Goal: Task Accomplishment & Management: Manage account settings

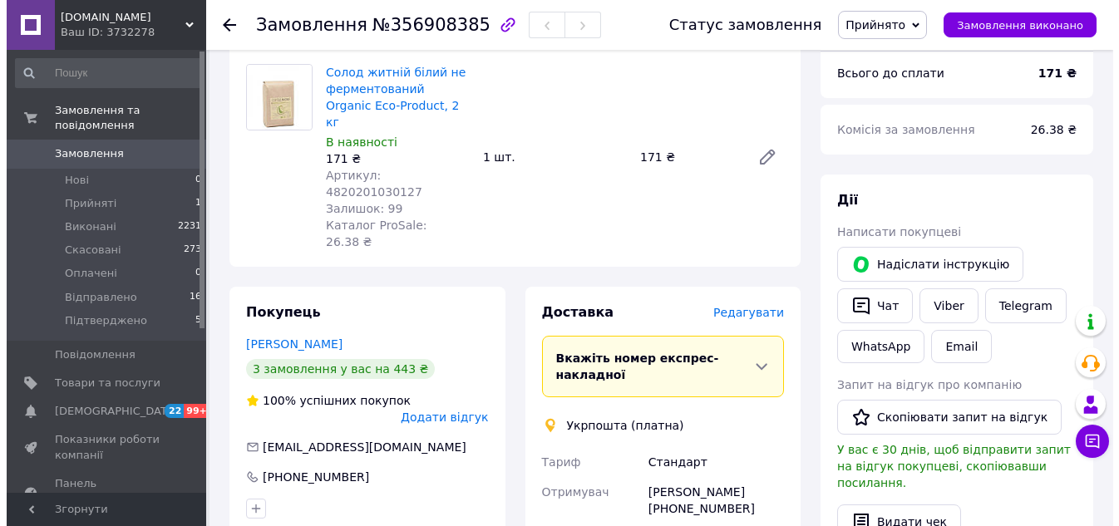
scroll to position [166, 0]
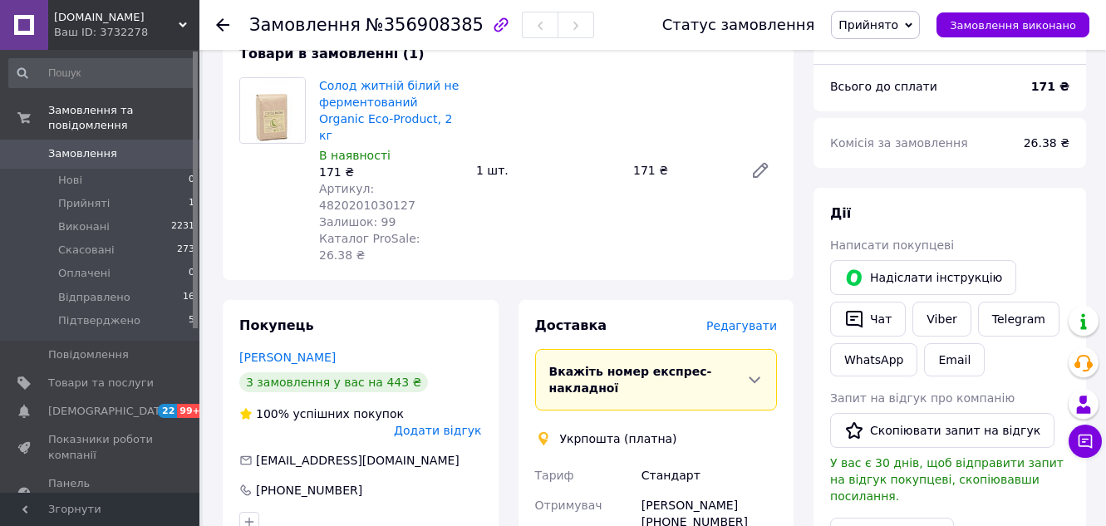
click at [755, 319] on span "Редагувати" at bounding box center [741, 325] width 71 height 13
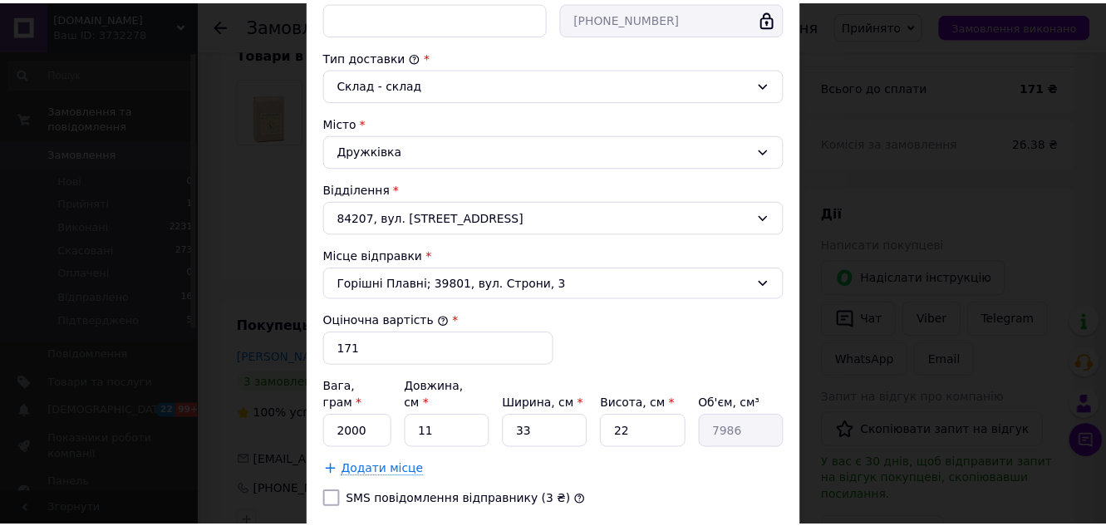
scroll to position [514, 0]
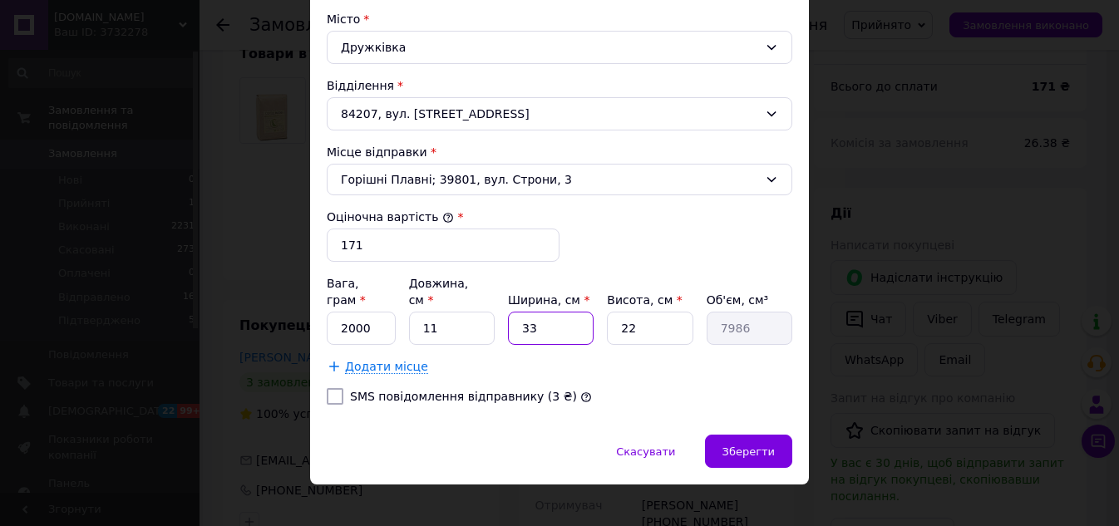
click at [587, 322] on input "33" at bounding box center [551, 328] width 86 height 33
click at [451, 312] on input "11" at bounding box center [452, 328] width 86 height 33
type input "1"
type input "2"
type input "1452"
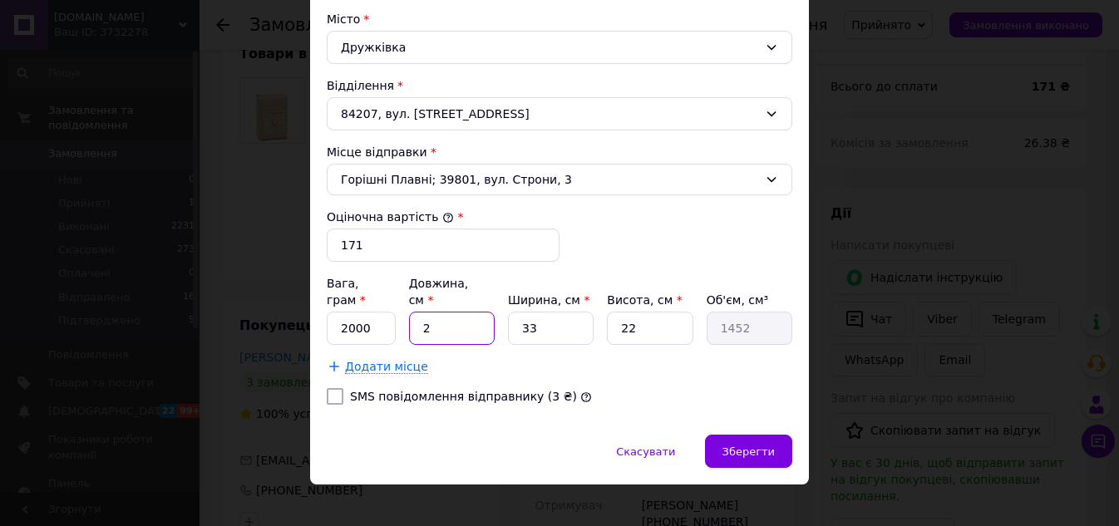
type input "20"
type input "14520"
type input "20"
click at [584, 312] on input "33" at bounding box center [551, 328] width 86 height 33
type input "3"
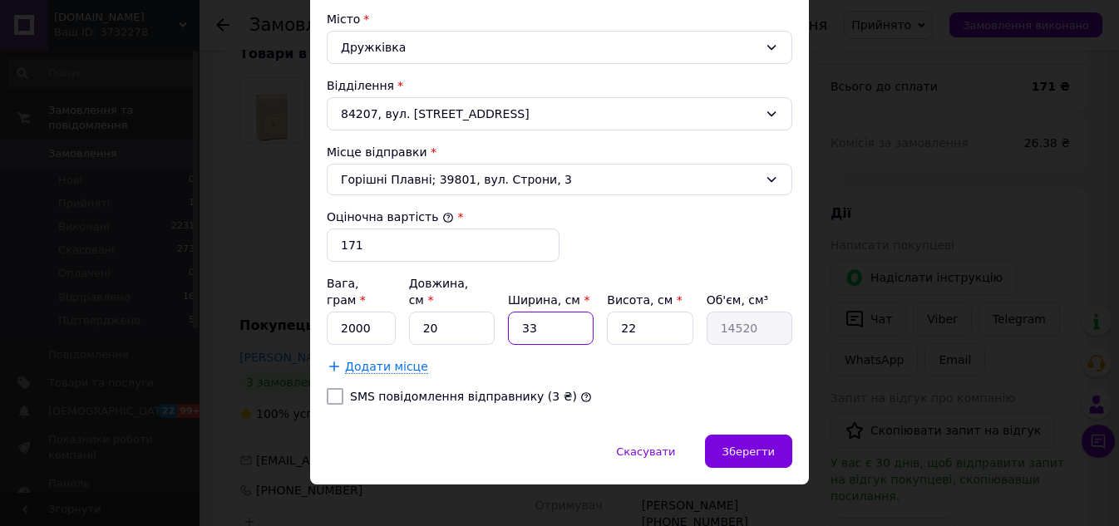
type input "1320"
type input "2"
type input "880"
type input "20"
type input "8800"
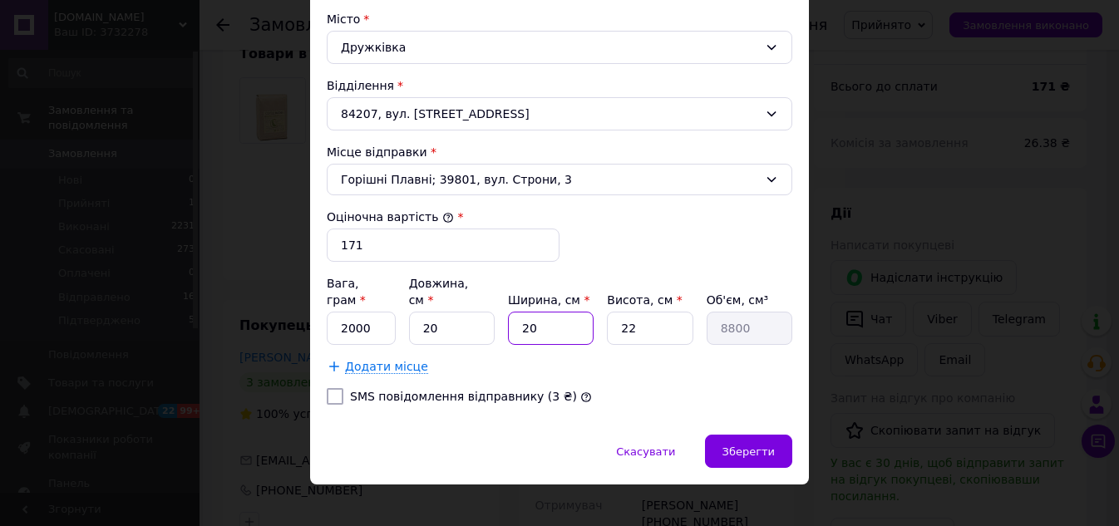
type input "20"
click at [649, 315] on input "22" at bounding box center [650, 328] width 86 height 33
type input "2"
type input "800"
type input "20"
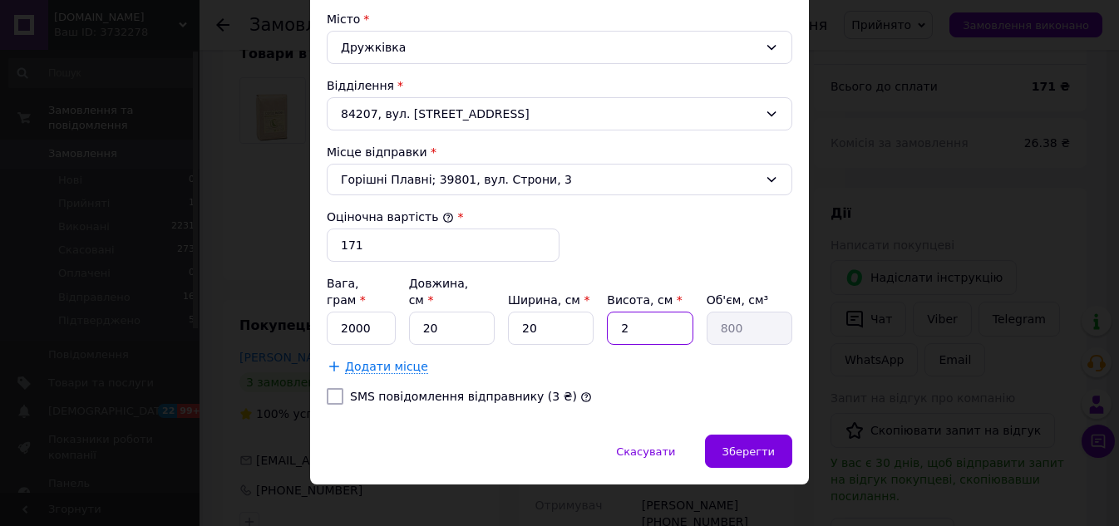
type input "8000"
type input "20"
click at [774, 435] on div "Зберегти" at bounding box center [748, 451] width 87 height 33
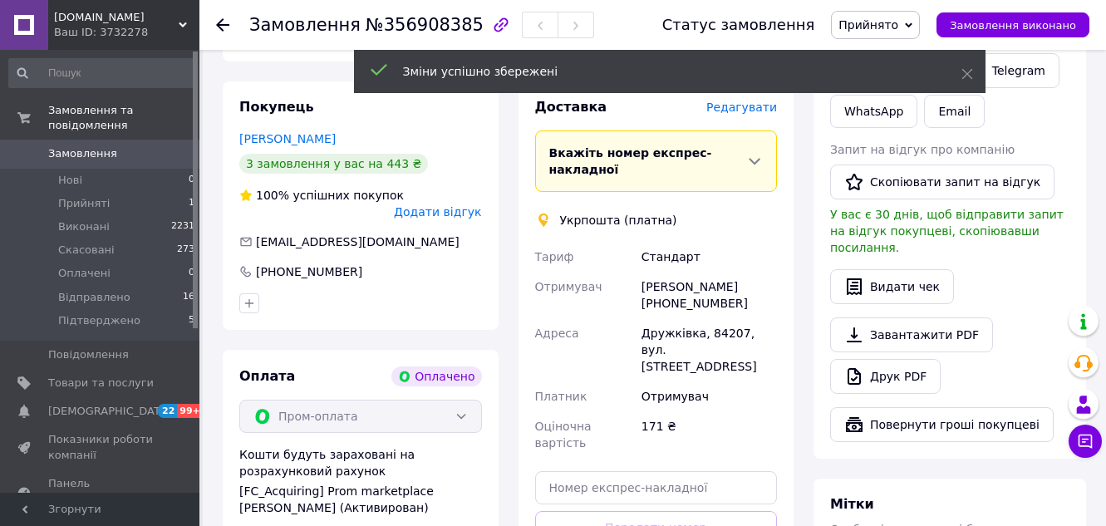
scroll to position [499, 0]
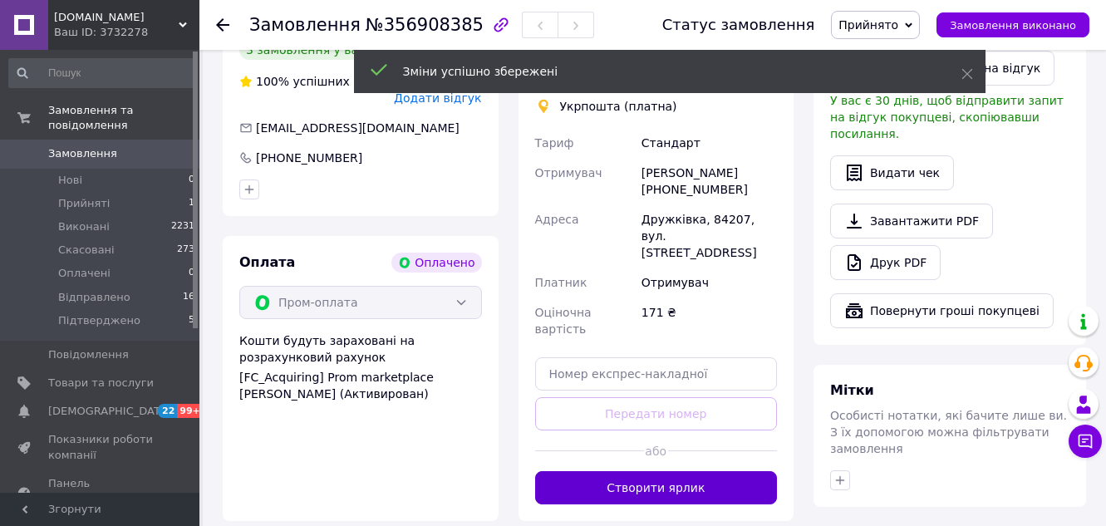
click at [696, 471] on button "Створити ярлик" at bounding box center [656, 487] width 243 height 33
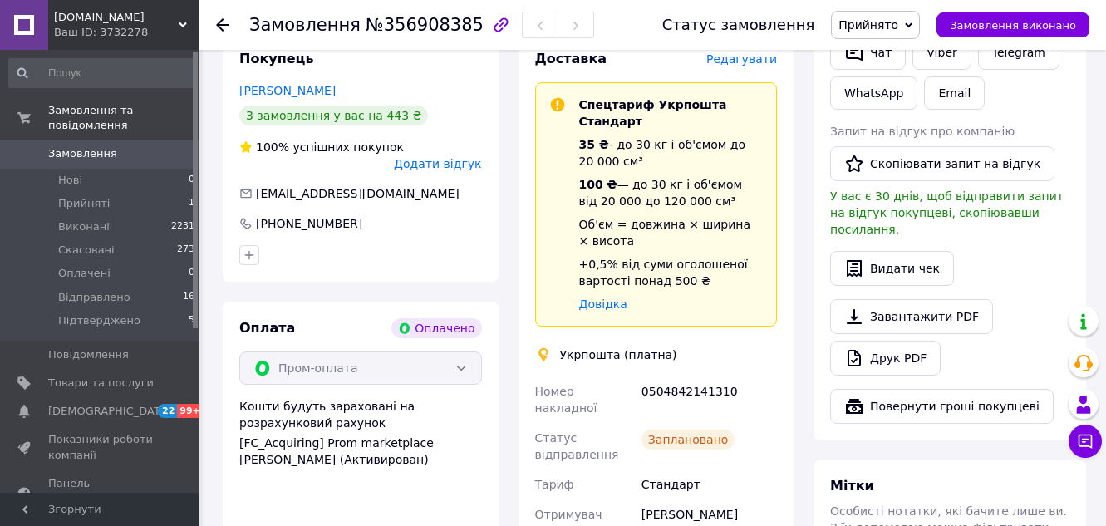
scroll to position [332, 0]
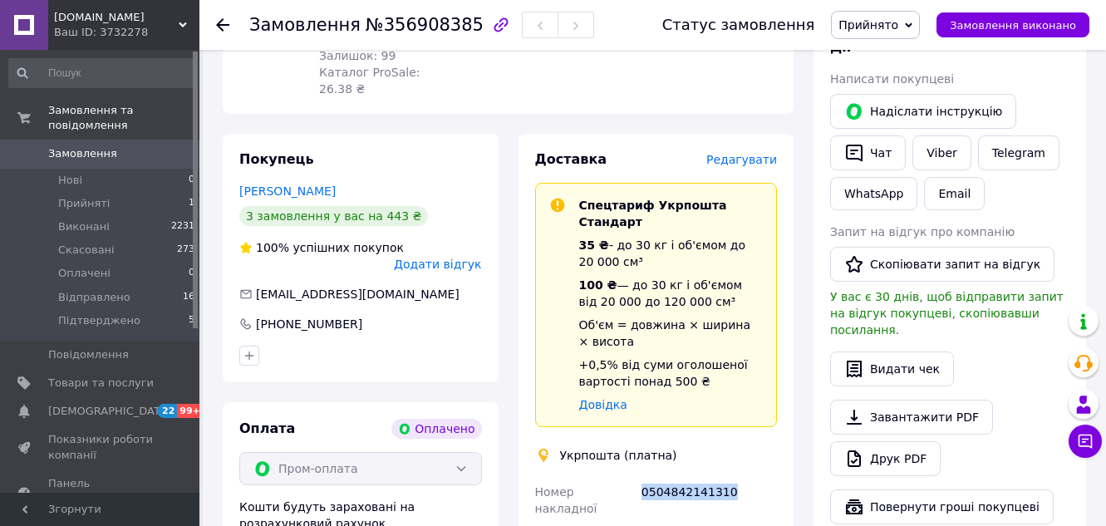
drag, startPoint x: 732, startPoint y: 420, endPoint x: 642, endPoint y: 426, distance: 90.8
click at [642, 477] on div "0504842141310" at bounding box center [709, 500] width 142 height 47
copy div "0504842141310"
click at [785, 416] on div "Доставка Редагувати Спецтариф Укрпошта Стандарт 35 ₴ - до 30 кг і об'ємом до 20…" at bounding box center [657, 515] width 276 height 762
drag, startPoint x: 740, startPoint y: 423, endPoint x: 640, endPoint y: 435, distance: 100.5
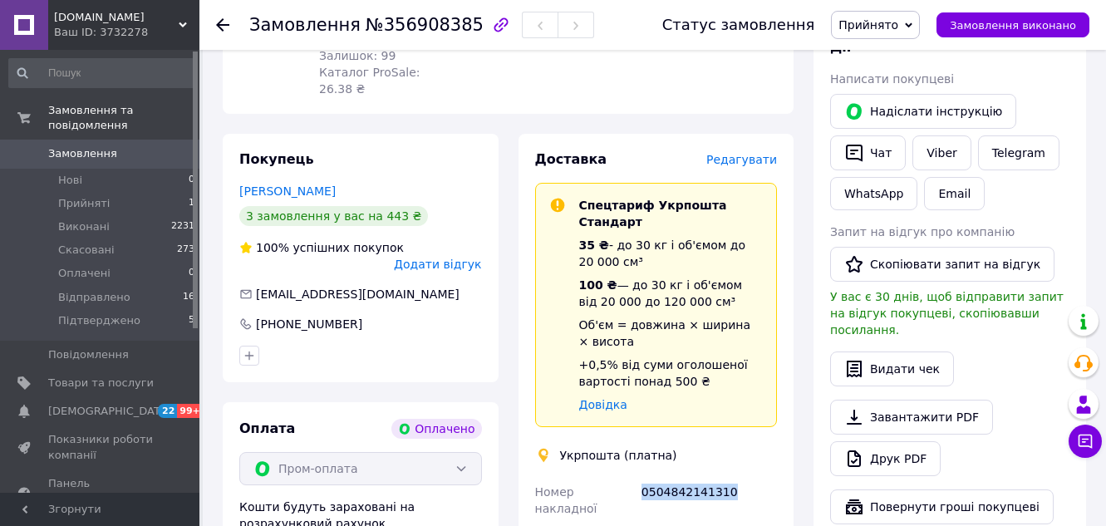
click at [640, 477] on div "0504842141310" at bounding box center [709, 500] width 142 height 47
copy div "0504842141310"
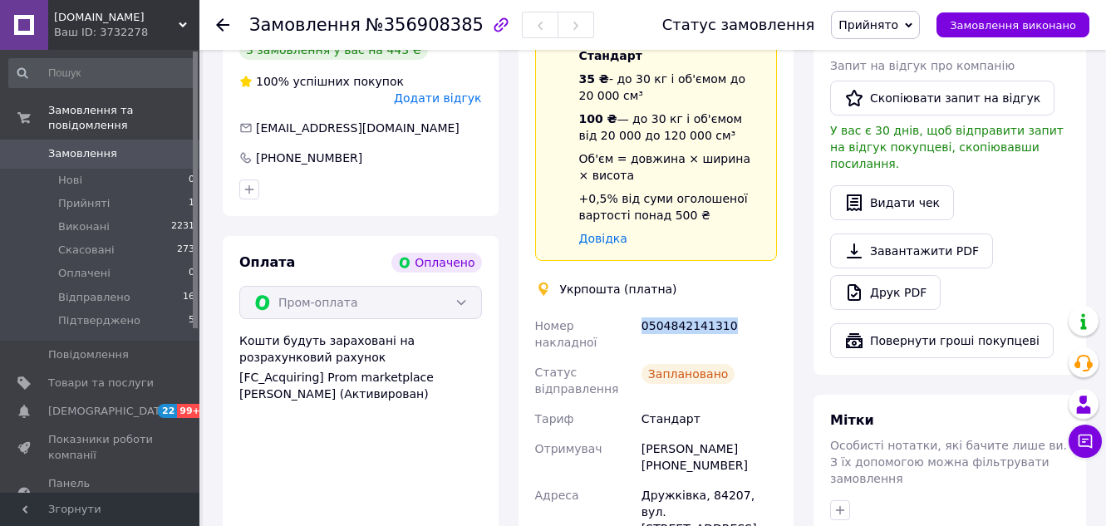
scroll to position [665, 0]
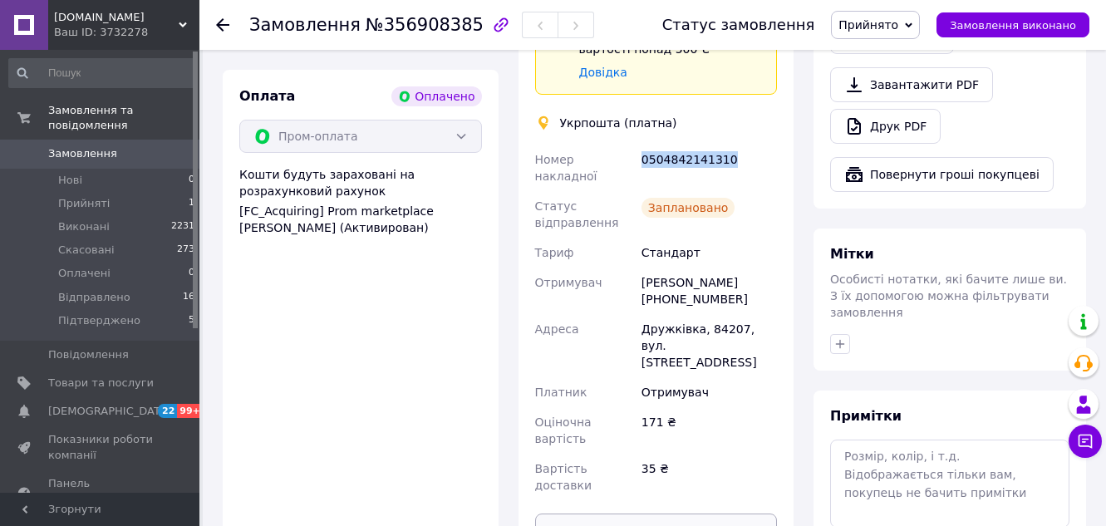
click at [713, 514] on button "Роздрукувати ярлик" at bounding box center [656, 530] width 243 height 33
click at [774, 407] on div "171 ₴" at bounding box center [709, 430] width 142 height 47
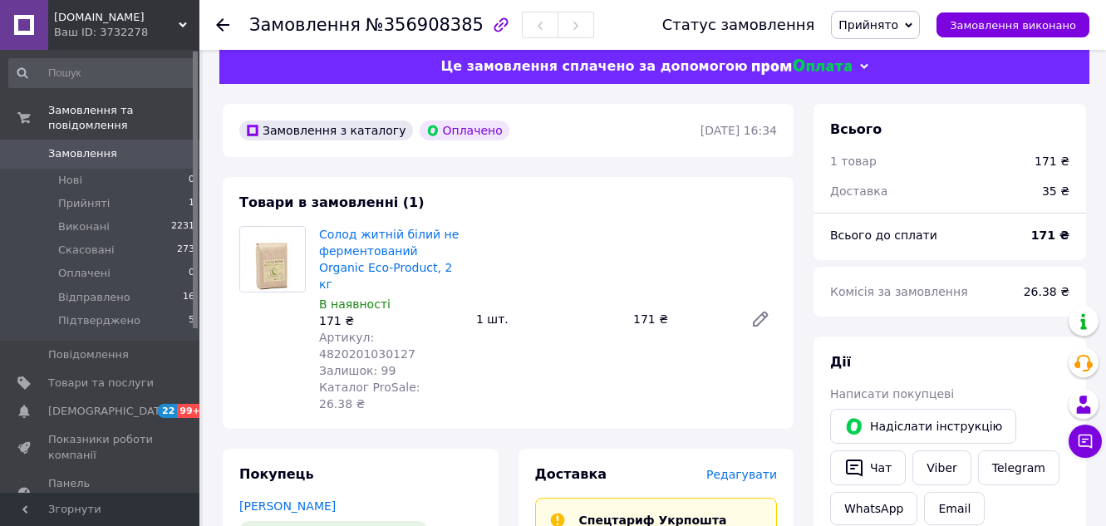
scroll to position [0, 0]
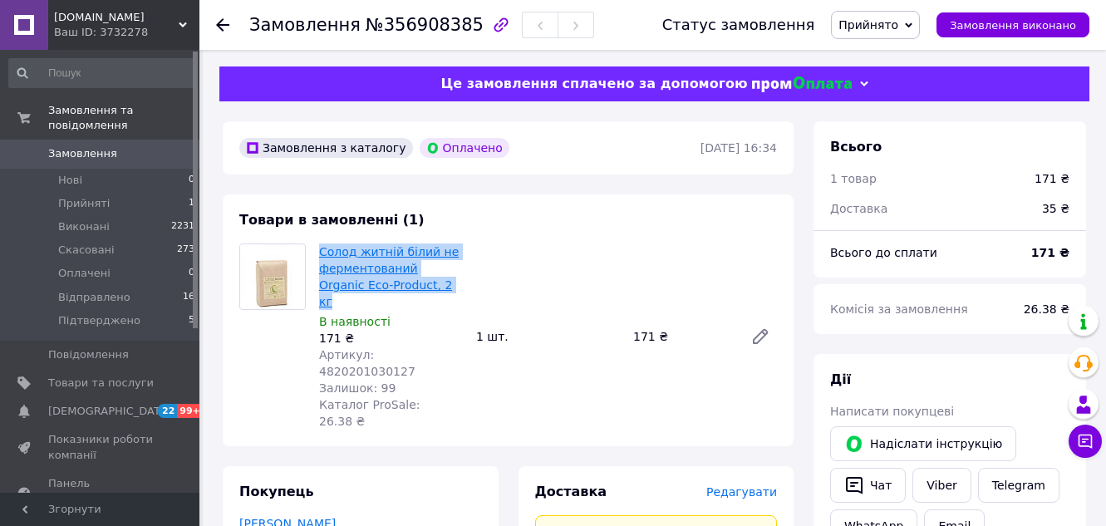
drag, startPoint x: 416, startPoint y: 281, endPoint x: 322, endPoint y: 244, distance: 101.5
click at [322, 244] on span "Солод житній білий не ферментований Organic Eco-Product, 2 кг" at bounding box center [391, 276] width 144 height 66
copy link "Солод житній білий не ферментований Organic Eco-Product, 2 кг"
click at [898, 24] on span "Прийнято" at bounding box center [868, 24] width 60 height 13
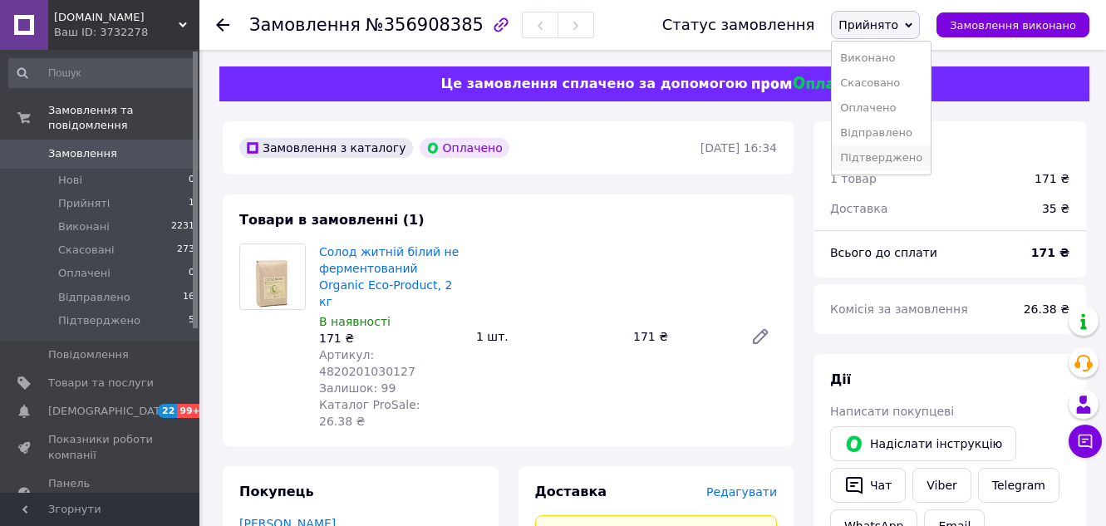
click at [907, 156] on li "Підтверджено" at bounding box center [881, 157] width 99 height 25
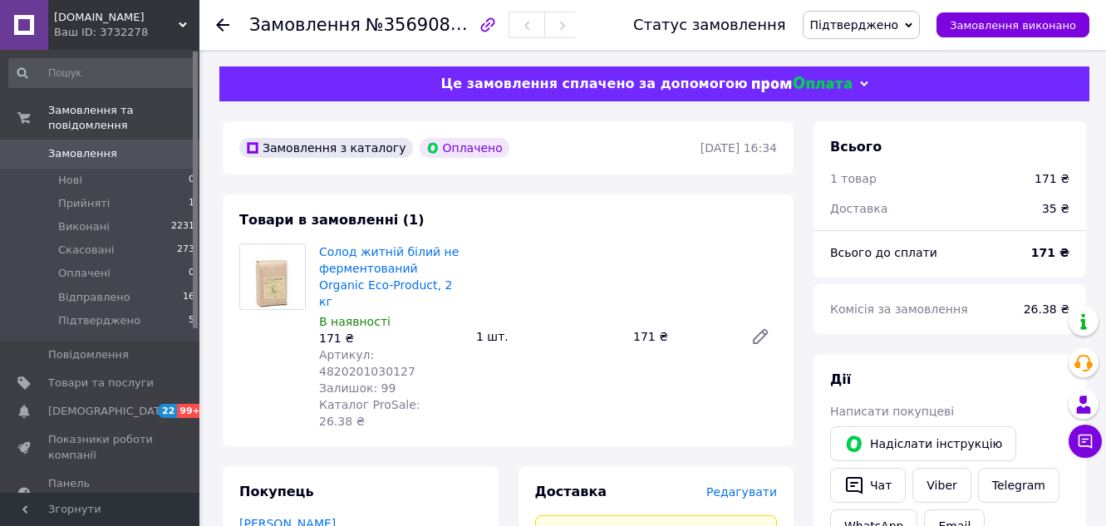
scroll to position [166, 0]
